Goal: Transaction & Acquisition: Obtain resource

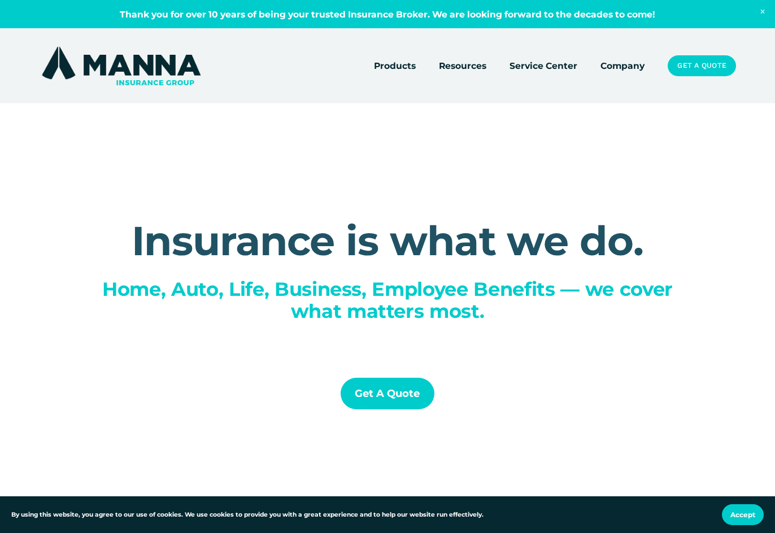
click at [380, 416] on div "Get a Quote" at bounding box center [387, 393] width 171 height 73
click at [381, 403] on link "Get a Quote" at bounding box center [388, 394] width 94 height 32
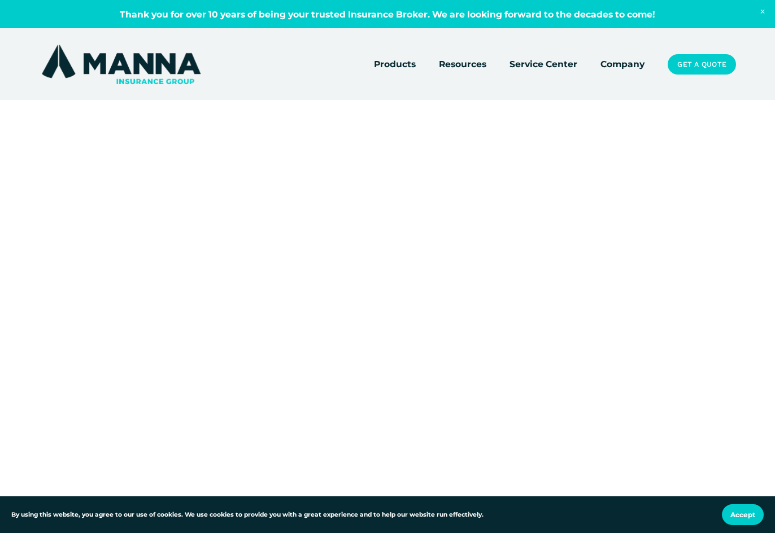
scroll to position [56, 0]
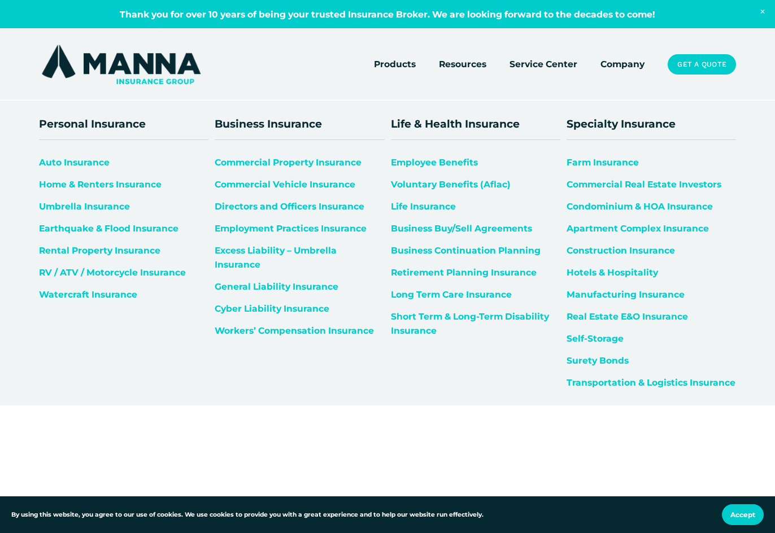
click at [437, 204] on link "Life Insurance" at bounding box center [423, 206] width 65 height 11
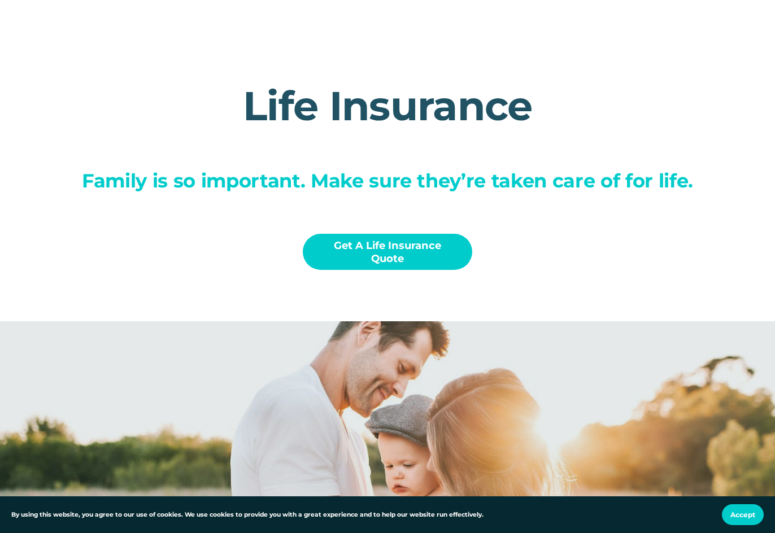
scroll to position [226, 0]
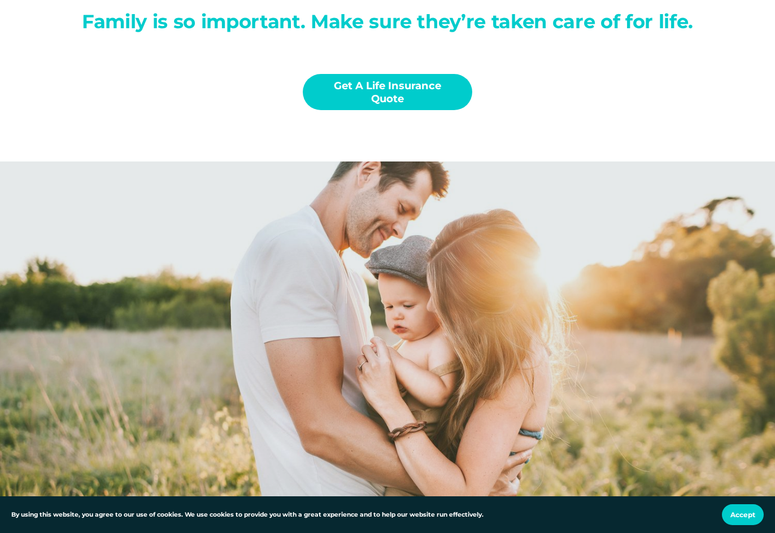
click at [351, 85] on link "Get a Life Insurance Quote" at bounding box center [387, 92] width 169 height 36
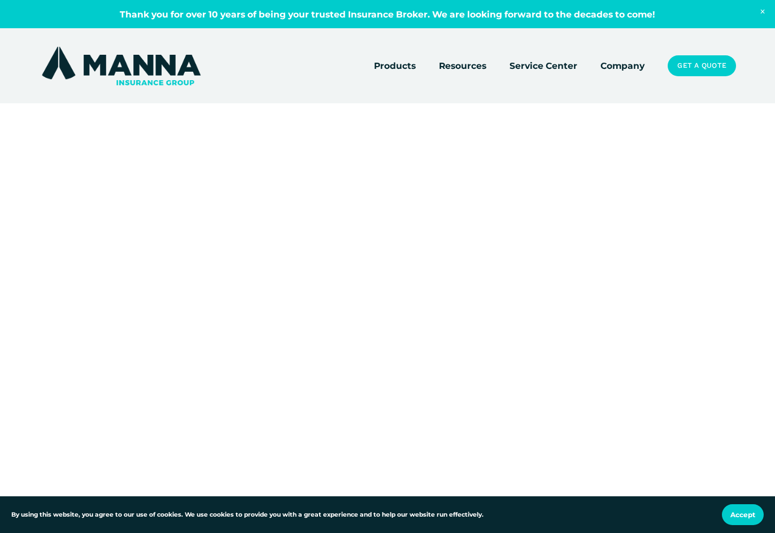
click at [763, 12] on span "Close Announcement" at bounding box center [762, 12] width 25 height 24
